Goal: Check status: Check status

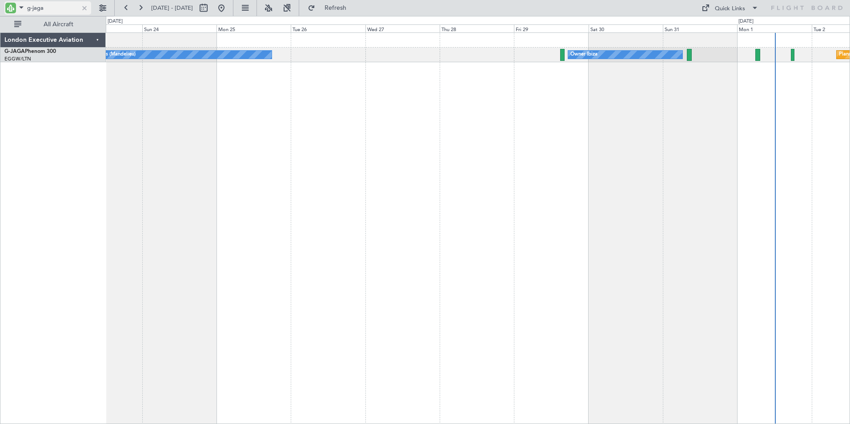
click at [46, 10] on input "g-jaga" at bounding box center [52, 7] width 51 height 13
drag, startPoint x: 50, startPoint y: 11, endPoint x: 0, endPoint y: 4, distance: 50.3
click at [0, 4] on html "g-jaga [DATE] - [DATE] Refresh Quick Links All Aircraft No Crew Cannes ([GEOGRA…" at bounding box center [425, 212] width 850 height 424
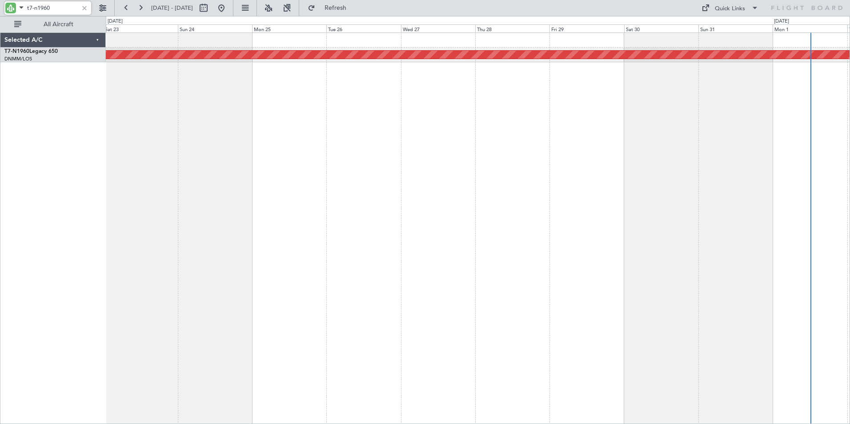
click at [272, 107] on div "Planned Maint [GEOGRAPHIC_DATA] ([GEOGRAPHIC_DATA])" at bounding box center [478, 227] width 744 height 391
click at [124, 4] on button at bounding box center [126, 8] width 14 height 14
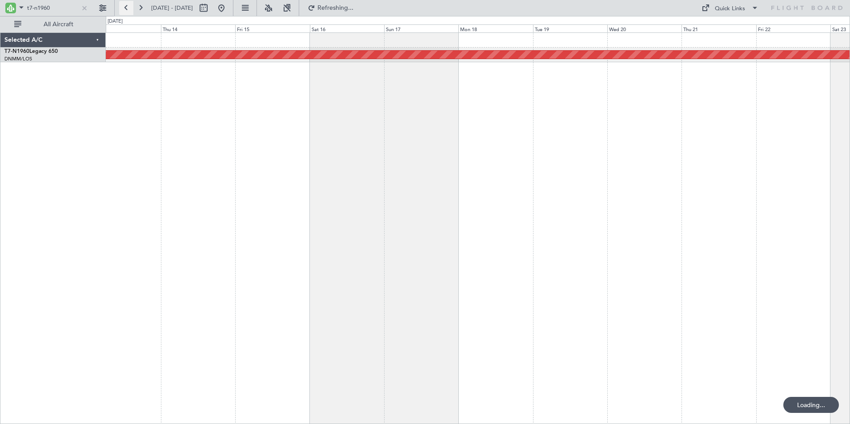
click at [124, 4] on button at bounding box center [126, 8] width 14 height 14
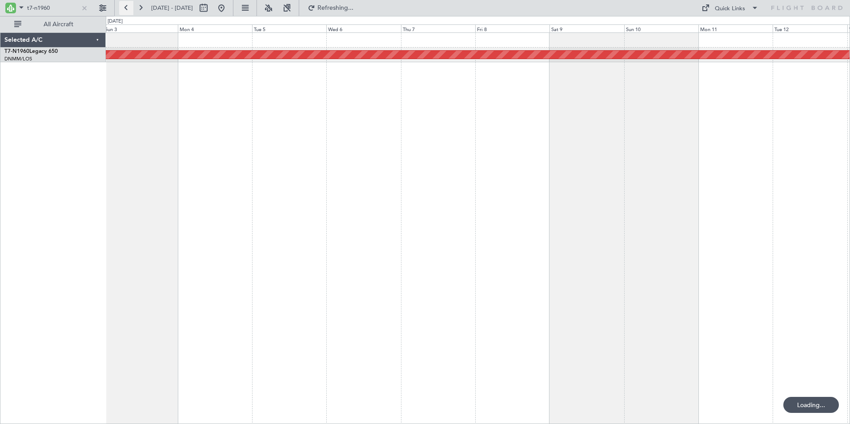
click at [124, 4] on button at bounding box center [126, 8] width 14 height 14
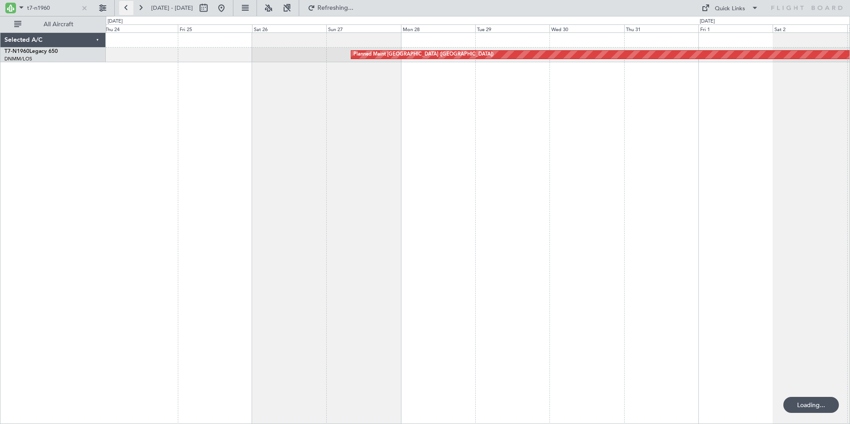
click at [124, 4] on button at bounding box center [126, 8] width 14 height 14
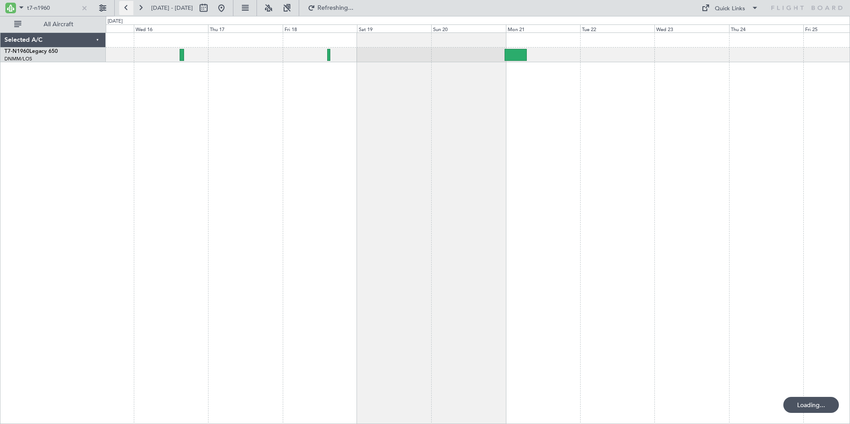
click at [124, 4] on button at bounding box center [126, 8] width 14 height 14
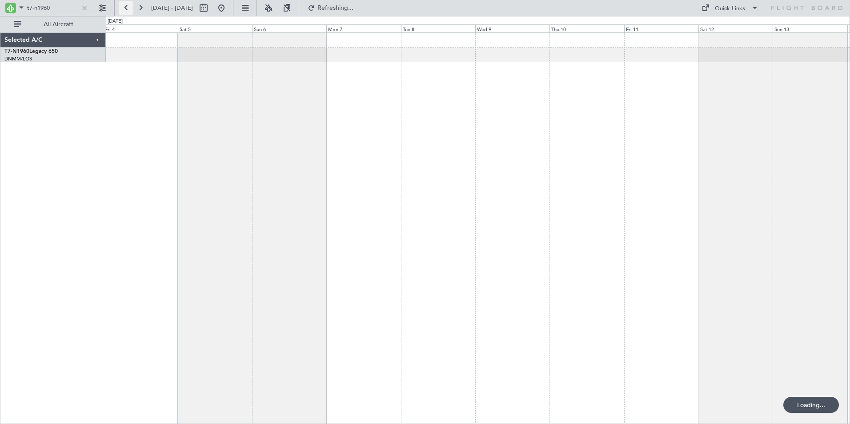
click at [124, 4] on button at bounding box center [126, 8] width 14 height 14
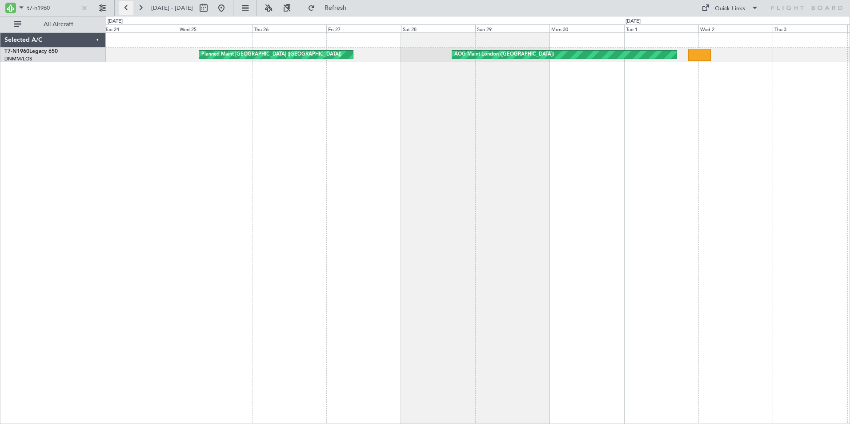
click at [126, 8] on button at bounding box center [126, 8] width 14 height 14
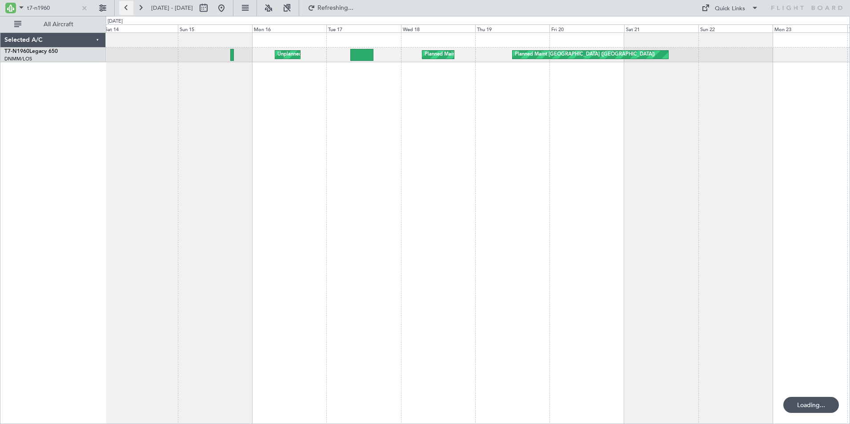
click at [128, 7] on button at bounding box center [126, 8] width 14 height 14
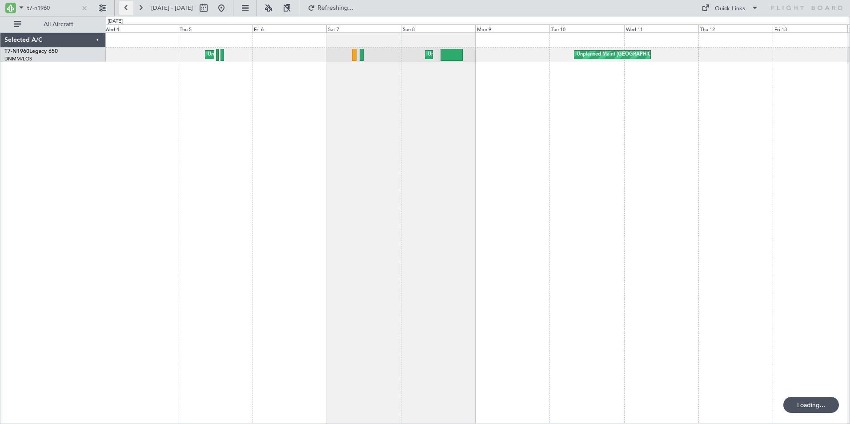
click at [128, 7] on button at bounding box center [126, 8] width 14 height 14
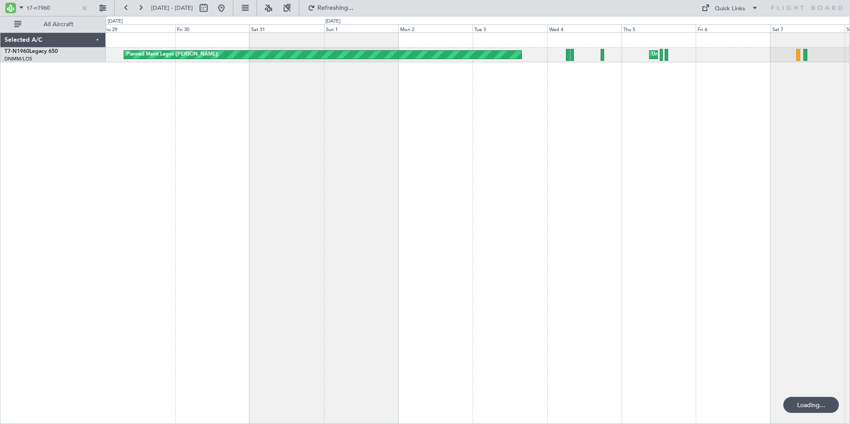
click at [138, 100] on div "Planned Maint Lagos ([PERSON_NAME]) Unplanned Maint [GEOGRAPHIC_DATA] ([PERSON_…" at bounding box center [478, 227] width 744 height 391
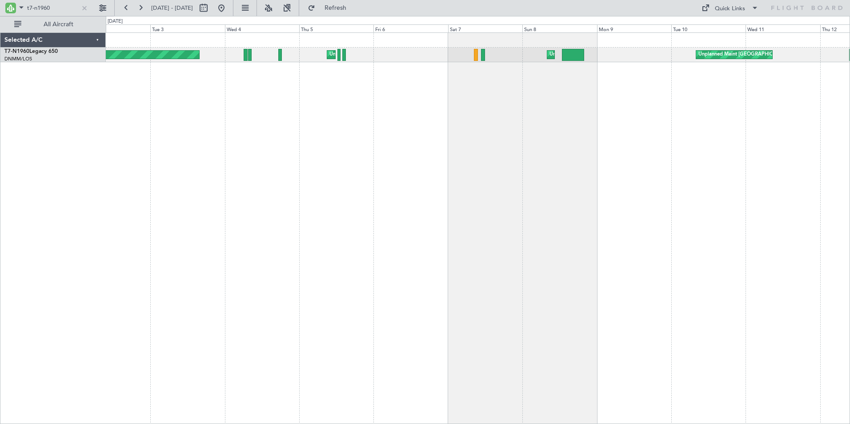
click at [259, 105] on div "Unplanned Maint Lagos ([GEOGRAPHIC_DATA][PERSON_NAME]) Unplanned Maint [GEOGRAP…" at bounding box center [478, 227] width 744 height 391
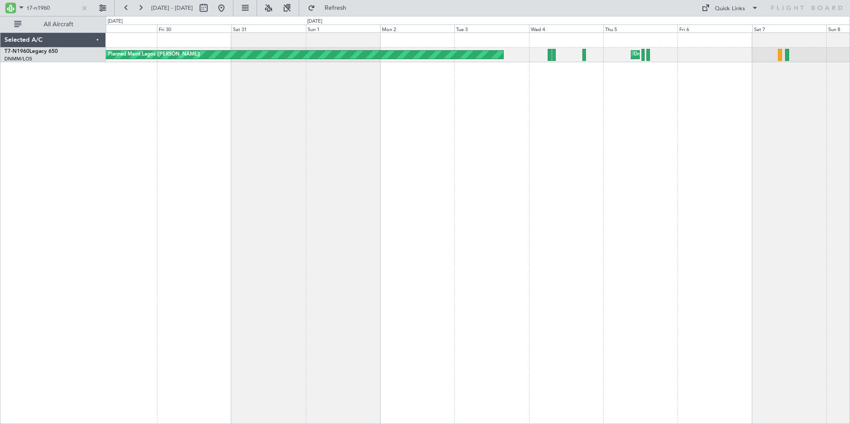
click at [524, 119] on div "Unplanned Maint Lagos ([GEOGRAPHIC_DATA][PERSON_NAME]) Planned Maint [GEOGRAPHI…" at bounding box center [478, 227] width 744 height 391
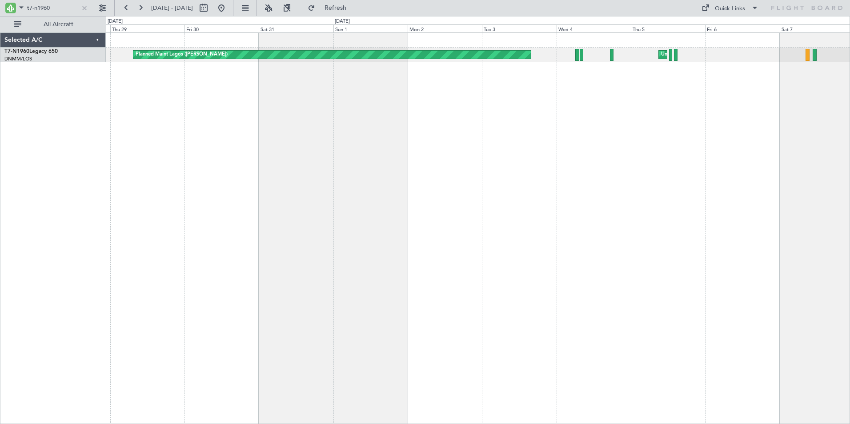
click at [362, 96] on div "Unplanned Maint Lagos ([GEOGRAPHIC_DATA][PERSON_NAME]) Planned Maint [GEOGRAPHI…" at bounding box center [478, 227] width 744 height 391
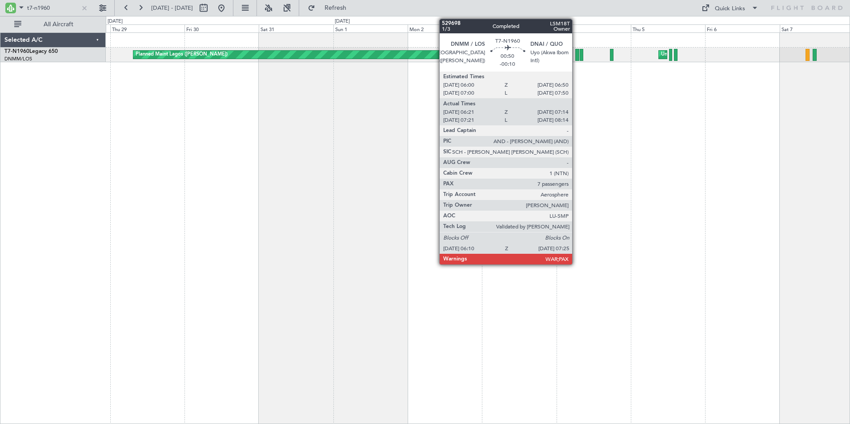
click at [576, 55] on div at bounding box center [577, 55] width 4 height 12
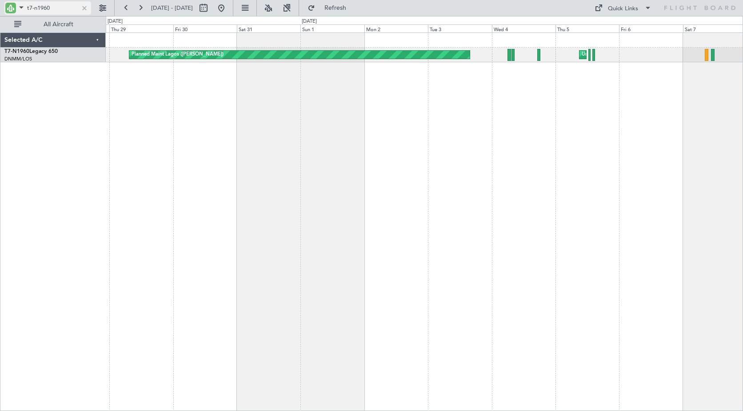
click at [51, 9] on input "t7-n1960" at bounding box center [52, 7] width 51 height 13
drag, startPoint x: 53, startPoint y: 9, endPoint x: -4, endPoint y: 5, distance: 57.0
click at [0, 5] on html "t7-n1960 [DATE] - [DATE] Refresh Quick Links All Aircraft Unplanned Maint [GEOG…" at bounding box center [371, 205] width 743 height 411
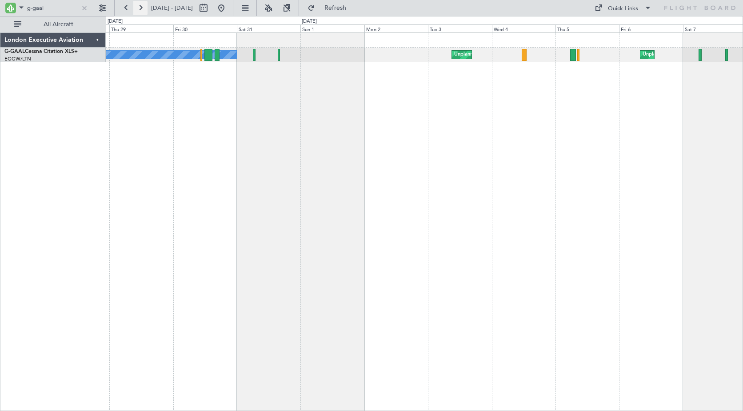
click at [137, 7] on button at bounding box center [140, 8] width 14 height 14
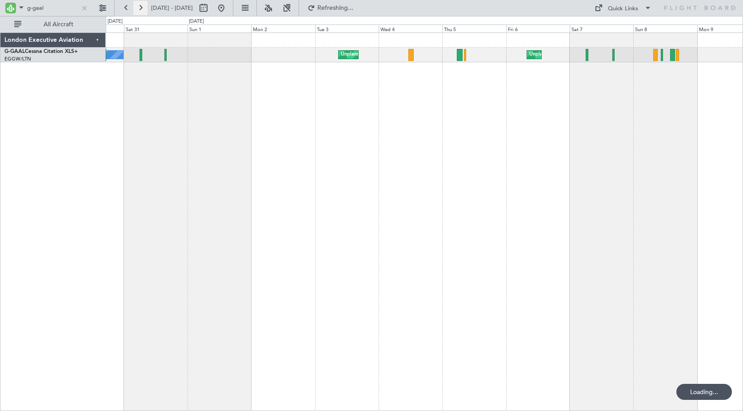
click at [137, 7] on button at bounding box center [140, 8] width 14 height 14
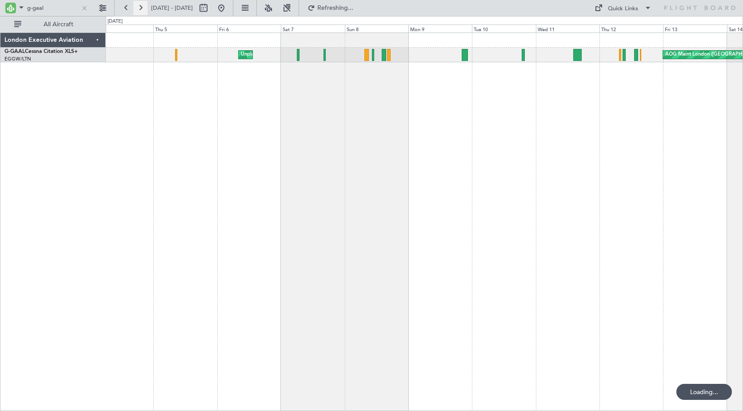
click at [137, 7] on button at bounding box center [140, 8] width 14 height 14
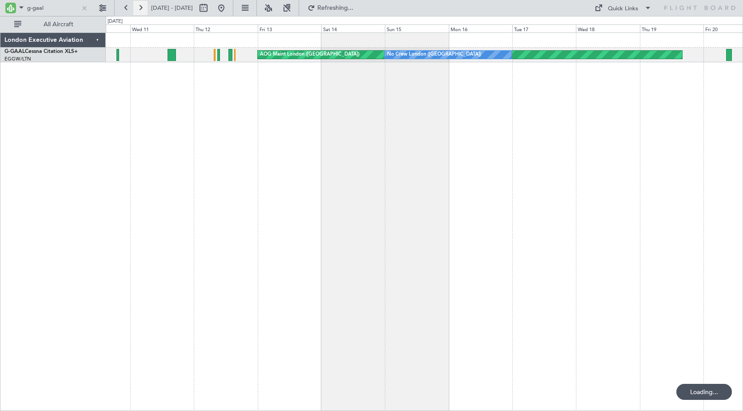
click at [137, 7] on button at bounding box center [140, 8] width 14 height 14
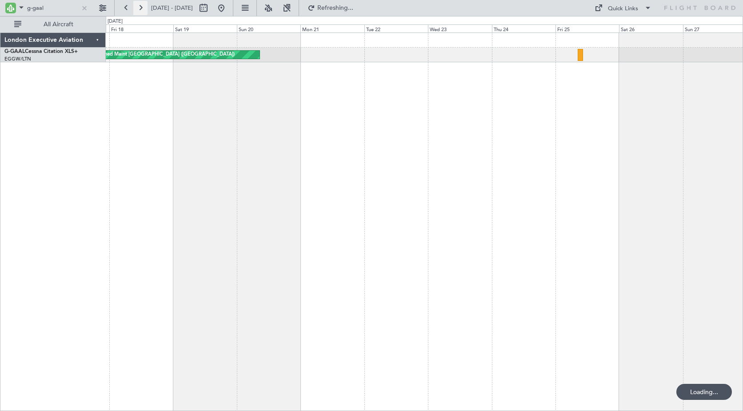
click at [137, 7] on button at bounding box center [140, 8] width 14 height 14
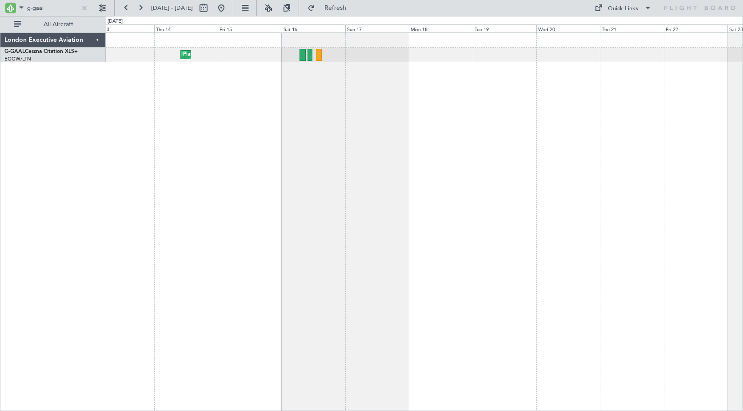
click at [165, 152] on div "Planned Maint" at bounding box center [424, 221] width 637 height 378
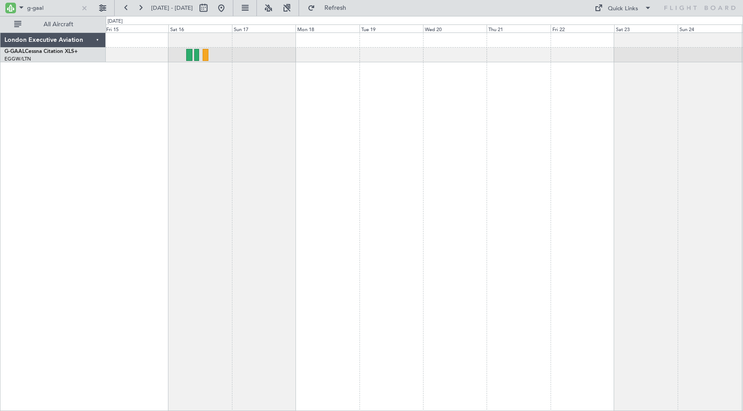
click at [164, 153] on div "Planned Maint Planned [GEOGRAPHIC_DATA]" at bounding box center [424, 221] width 637 height 378
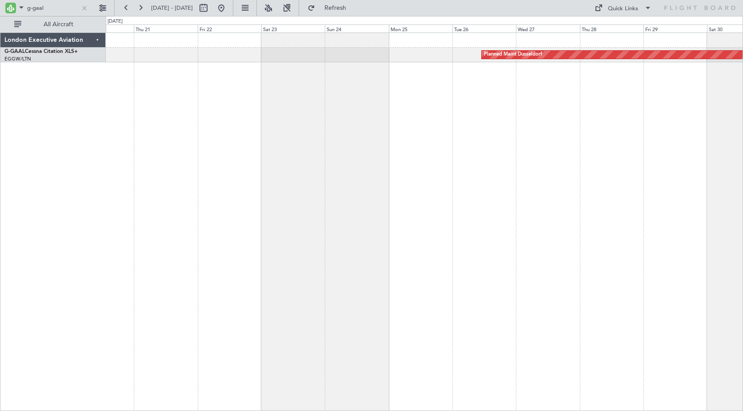
click at [250, 152] on div "Planned Maint Dusseldorf" at bounding box center [424, 221] width 637 height 378
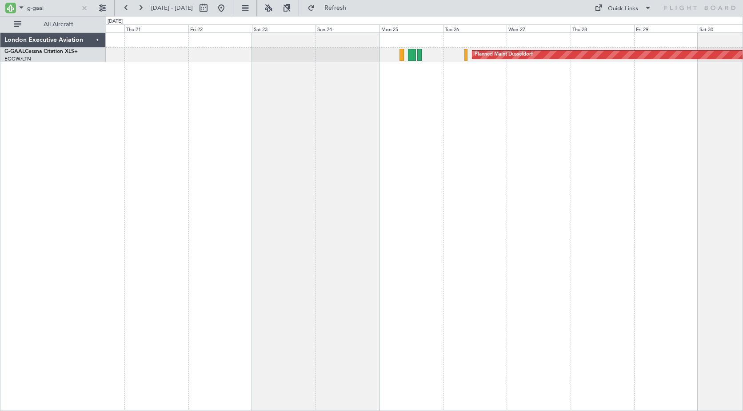
click at [278, 124] on div "Planned Maint Dusseldorf" at bounding box center [424, 221] width 637 height 378
click at [48, 8] on input "g-gaal" at bounding box center [52, 7] width 51 height 13
drag, startPoint x: 48, startPoint y: 8, endPoint x: -3, endPoint y: -5, distance: 52.8
click at [0, 0] on html "g-gaal [DATE] - [DATE] Refresh Quick Links All Aircraft Planned [GEOGRAPHIC_DAT…" at bounding box center [371, 205] width 743 height 411
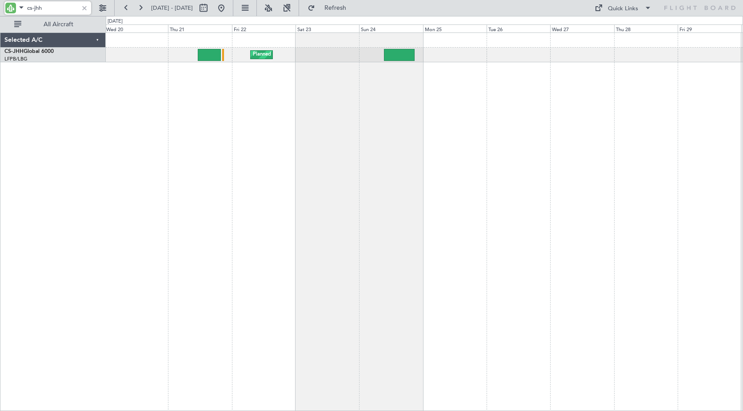
click at [208, 103] on div "Planned Maint [GEOGRAPHIC_DATA] ([GEOGRAPHIC_DATA])" at bounding box center [424, 221] width 637 height 378
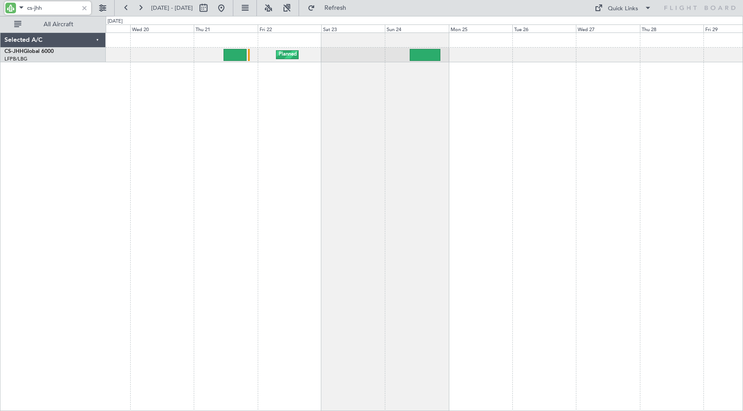
click at [240, 83] on div "Planned Maint [GEOGRAPHIC_DATA] ([GEOGRAPHIC_DATA])" at bounding box center [424, 221] width 637 height 378
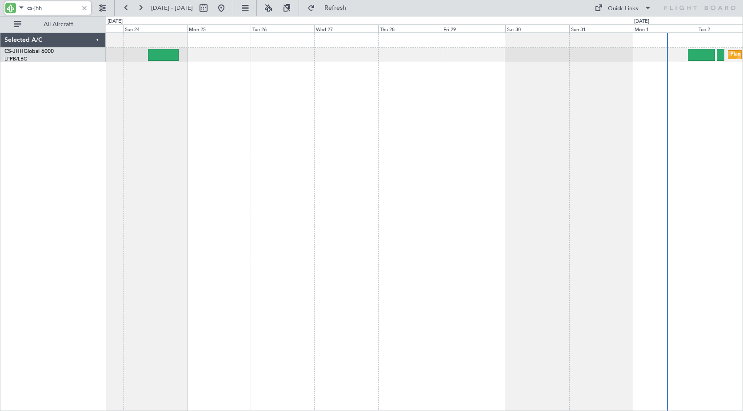
click at [245, 96] on div "Planned Maint [GEOGRAPHIC_DATA] ([GEOGRAPHIC_DATA]) Planned Maint [GEOGRAPHIC_D…" at bounding box center [424, 221] width 637 height 378
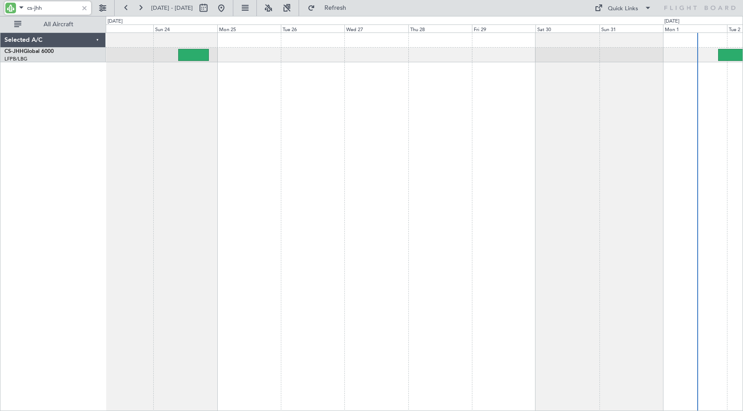
click at [200, 73] on div "Planned Maint [GEOGRAPHIC_DATA] ([GEOGRAPHIC_DATA]) Planned Maint [GEOGRAPHIC_D…" at bounding box center [424, 221] width 637 height 378
drag, startPoint x: 63, startPoint y: 8, endPoint x: -17, endPoint y: 7, distance: 80.4
click at [0, 7] on html "cs-jhh [DATE] - [DATE] Refresh Quick Links All Aircraft Planned Maint [GEOGRAPH…" at bounding box center [371, 205] width 743 height 411
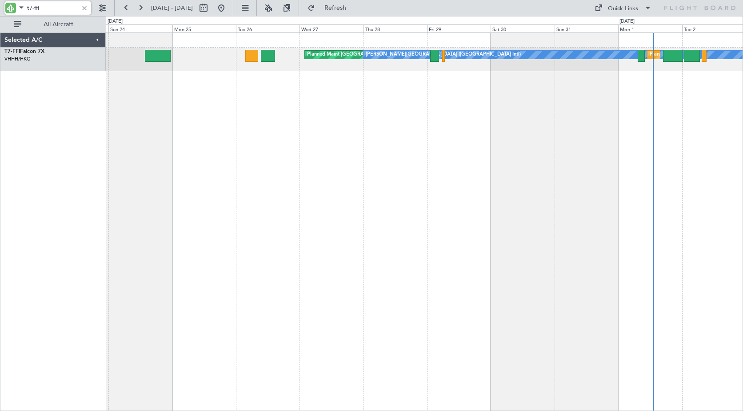
click at [453, 119] on div "Planned Maint [GEOGRAPHIC_DATA] ([GEOGRAPHIC_DATA] Intl) [PERSON_NAME][GEOGRAPH…" at bounding box center [424, 221] width 637 height 378
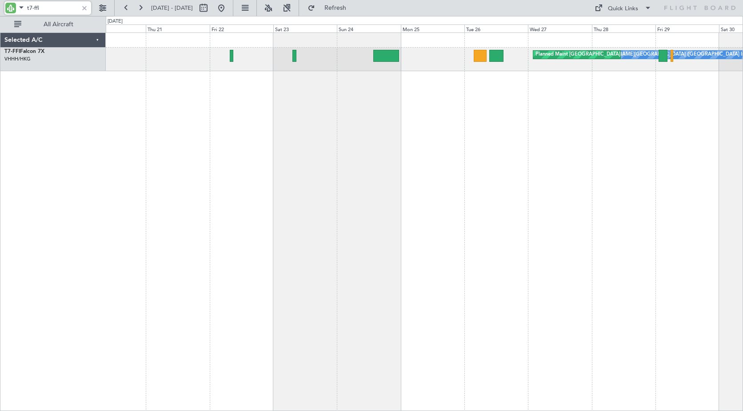
click at [399, 119] on div "[PERSON_NAME][GEOGRAPHIC_DATA] ([GEOGRAPHIC_DATA] Intl) Planned Maint [GEOGRAPH…" at bounding box center [424, 221] width 637 height 378
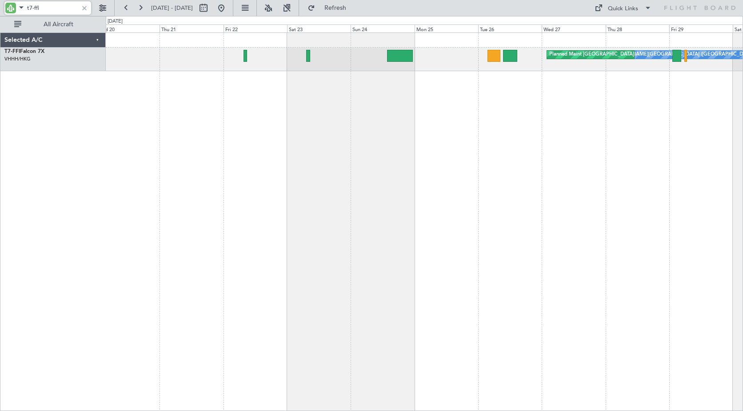
click at [46, 5] on input "t7-ffi" at bounding box center [52, 7] width 51 height 13
drag, startPoint x: 51, startPoint y: 7, endPoint x: -8, endPoint y: 6, distance: 58.7
click at [0, 6] on html "t7-ffi [DATE] - [DATE] Refresh Quick Links All Aircraft [PERSON_NAME][GEOGRAPHI…" at bounding box center [371, 205] width 743 height 411
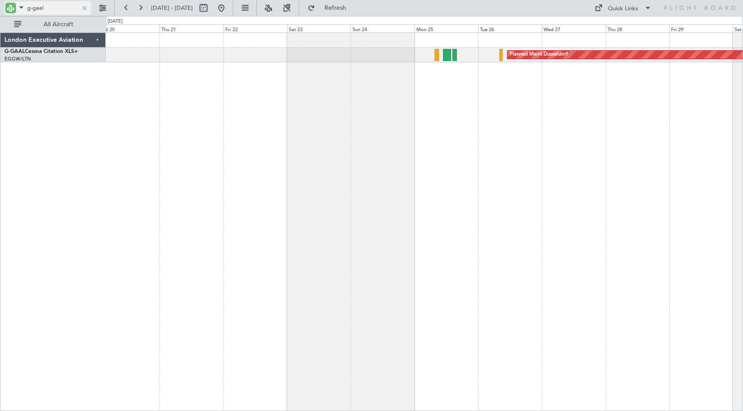
click at [51, 6] on input "g-gaal" at bounding box center [52, 7] width 51 height 13
drag, startPoint x: 34, startPoint y: 7, endPoint x: 67, endPoint y: 10, distance: 32.5
click at [67, 10] on input "g-gaal" at bounding box center [52, 7] width 51 height 13
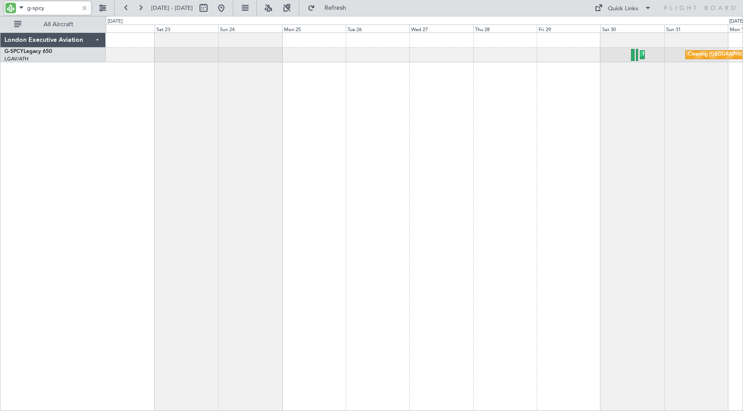
click at [483, 87] on div "Planned Maint Athens ([PERSON_NAME] Intl) Cleaning [GEOGRAPHIC_DATA] ([PERSON_N…" at bounding box center [424, 221] width 637 height 378
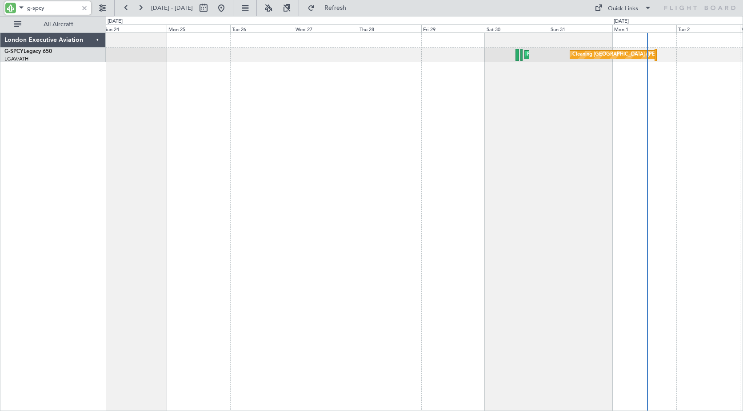
click at [364, 95] on div "Planned Maint Athens ([PERSON_NAME] Intl) Cleaning [GEOGRAPHIC_DATA] ([PERSON_N…" at bounding box center [424, 221] width 637 height 378
drag, startPoint x: 32, startPoint y: 9, endPoint x: 71, endPoint y: 14, distance: 39.0
click at [71, 14] on input "g-spcy" at bounding box center [52, 7] width 51 height 13
drag, startPoint x: 33, startPoint y: 6, endPoint x: 92, endPoint y: 10, distance: 59.3
click at [92, 10] on div "g-fomo" at bounding box center [57, 8] width 114 height 16
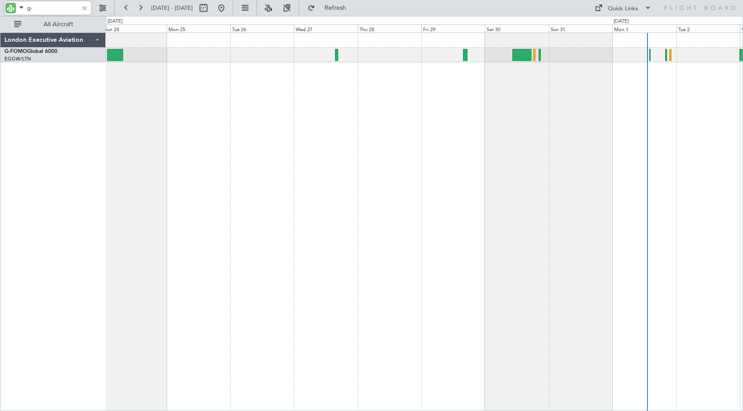
type input "g"
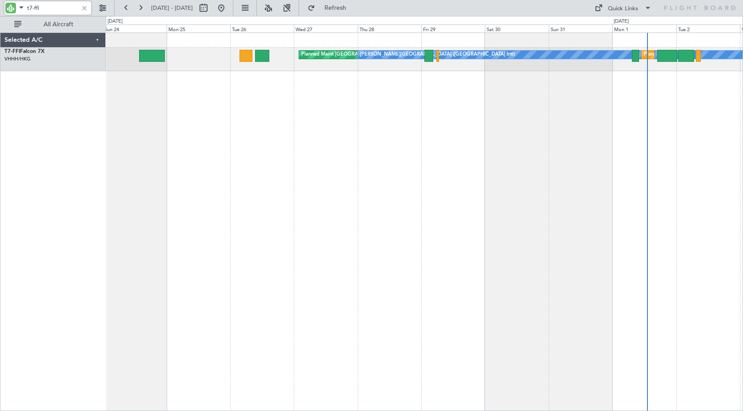
type input "t7-ffi"
